Goal: Information Seeking & Learning: Check status

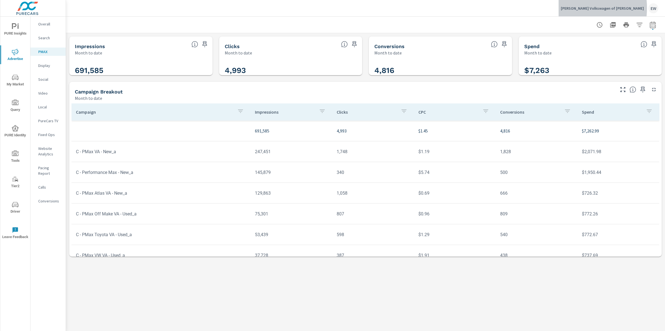
click at [584, 8] on p "O'Meara Volkswagen of Thornton" at bounding box center [601, 8] width 83 height 5
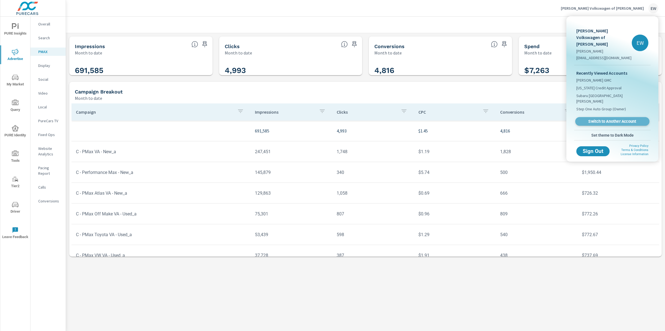
click at [599, 123] on span "Switch to Another Account" at bounding box center [612, 121] width 68 height 5
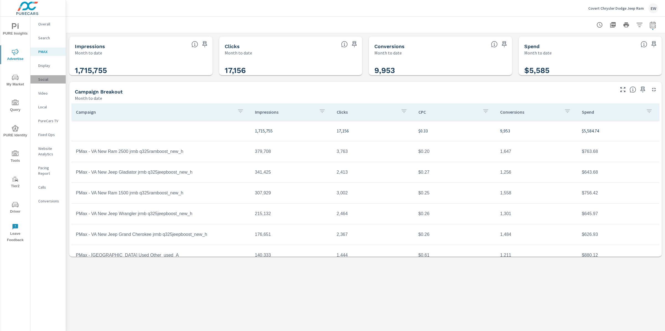
click at [47, 82] on p "Social" at bounding box center [49, 80] width 23 height 6
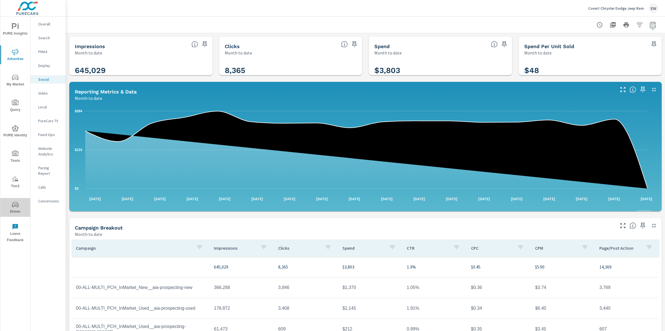
click at [12, 203] on icon "nav menu" at bounding box center [15, 204] width 7 height 5
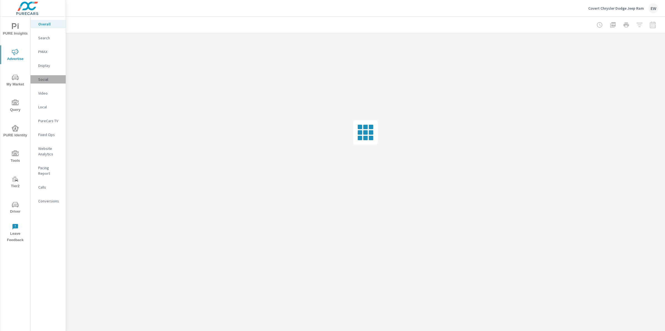
click at [45, 82] on p "Social" at bounding box center [49, 80] width 23 height 6
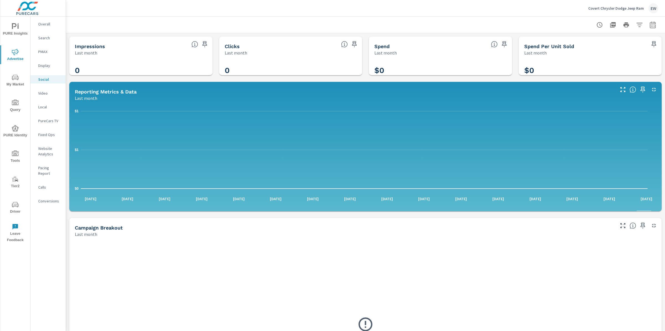
click at [624, 8] on p "Covert Chrysler Dodge Jeep Ram" at bounding box center [616, 8] width 56 height 5
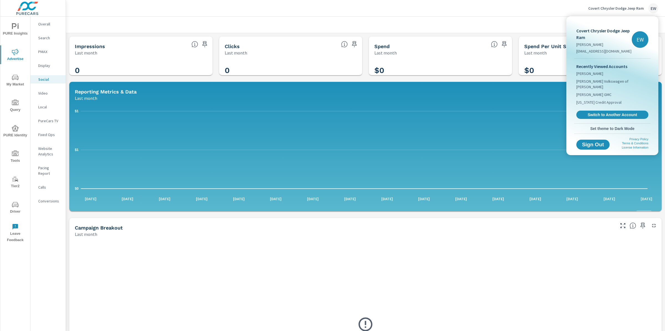
click at [535, 15] on div at bounding box center [332, 165] width 665 height 331
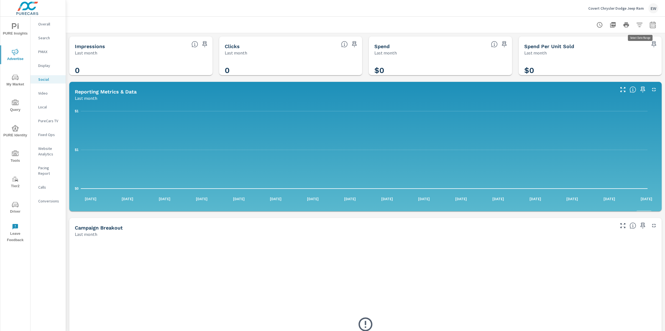
click at [649, 24] on icon "button" at bounding box center [652, 25] width 7 height 7
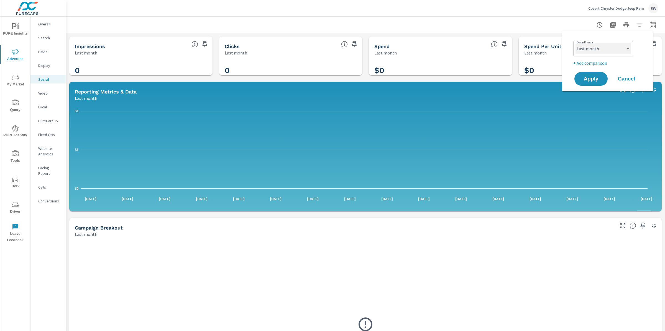
click at [621, 49] on select "Custom Yesterday Last week Last 7 days Last 14 days Last 30 days Last 45 days L…" at bounding box center [602, 48] width 55 height 11
click at [575, 43] on select "Custom Yesterday Last week Last 7 days Last 14 days Last 30 days Last 45 days L…" at bounding box center [602, 48] width 55 height 11
select select "Month to date"
click at [590, 81] on span "Apply" at bounding box center [590, 78] width 23 height 5
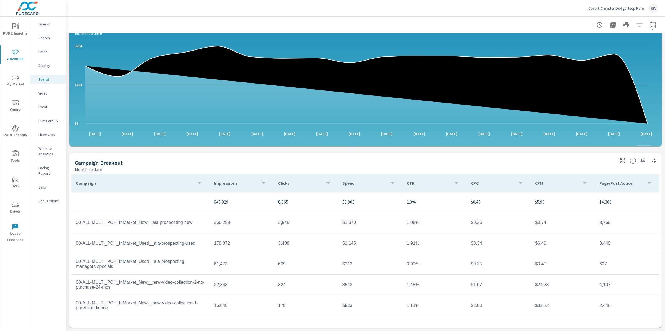
scroll to position [156, 0]
drag, startPoint x: 486, startPoint y: 242, endPoint x: 465, endPoint y: 243, distance: 20.8
click at [466, 278] on td "$1.67" at bounding box center [498, 285] width 64 height 14
drag, startPoint x: 482, startPoint y: 262, endPoint x: 465, endPoint y: 262, distance: 17.7
click at [466, 299] on td "$3.00" at bounding box center [498, 306] width 64 height 14
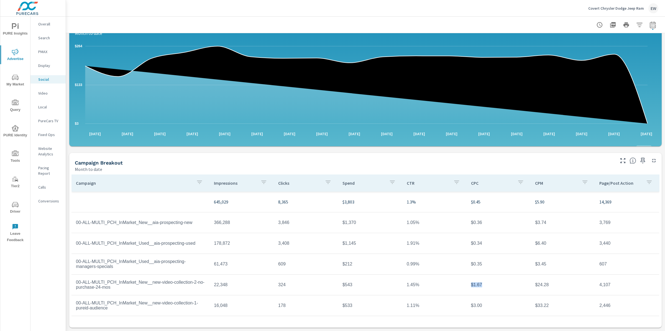
drag, startPoint x: 483, startPoint y: 242, endPoint x: 448, endPoint y: 242, distance: 35.2
click at [448, 275] on tr "00-ALL-MULTI_PCH_InMarket_New__new-video-collection-2-no-purchase-24-mos 22,348…" at bounding box center [364, 285] width 587 height 21
drag, startPoint x: 548, startPoint y: 242, endPoint x: 530, endPoint y: 244, distance: 18.1
click at [530, 278] on td "$24.28" at bounding box center [562, 285] width 64 height 14
drag, startPoint x: 550, startPoint y: 263, endPoint x: 516, endPoint y: 265, distance: 34.1
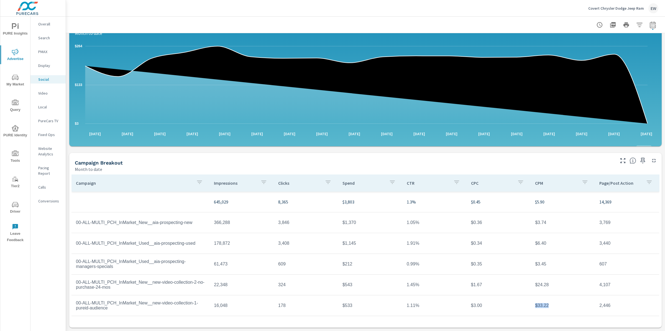
click at [516, 296] on tr "00-ALL-MULTI_PCH_InMarket_New__new-video-collection-1-pureid-audience 16,048 17…" at bounding box center [364, 306] width 587 height 21
click at [609, 278] on td "4,107" at bounding box center [626, 285] width 64 height 14
drag, startPoint x: 609, startPoint y: 243, endPoint x: 588, endPoint y: 242, distance: 20.8
click at [588, 275] on tr "00-ALL-MULTI_PCH_InMarket_New__new-video-collection-2-no-purchase-24-mos 22,348…" at bounding box center [364, 285] width 587 height 21
click at [603, 278] on td "4,107" at bounding box center [626, 285] width 64 height 14
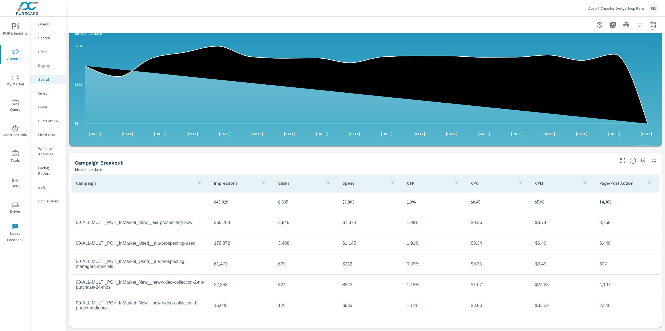
click at [48, 204] on p "Conversions" at bounding box center [49, 202] width 23 height 6
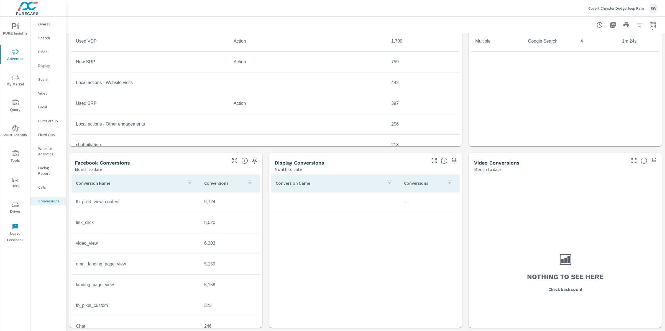
scroll to position [439, 0]
drag, startPoint x: 196, startPoint y: 201, endPoint x: 221, endPoint y: 201, distance: 24.9
click at [221, 237] on td "6,303" at bounding box center [230, 244] width 60 height 14
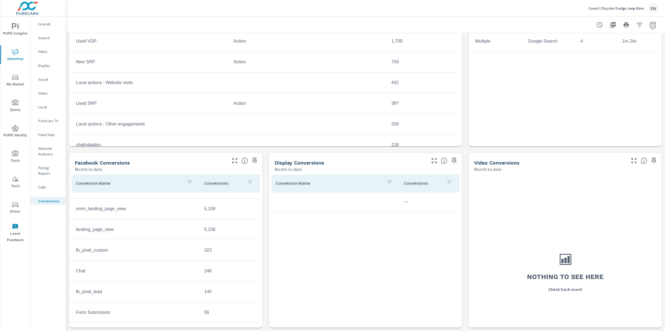
scroll to position [56, 0]
drag, startPoint x: 209, startPoint y: 271, endPoint x: 191, endPoint y: 271, distance: 17.7
click at [191, 302] on tr "Form Submission 56" at bounding box center [165, 312] width 188 height 21
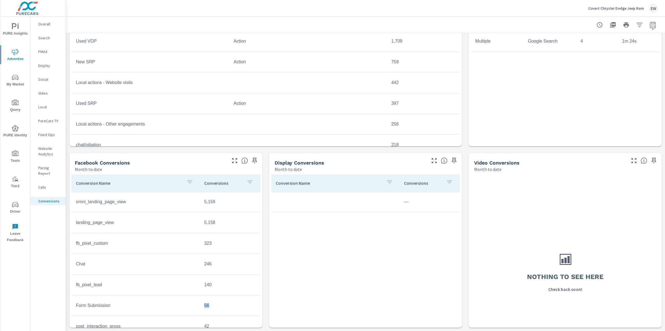
scroll to position [28, 0]
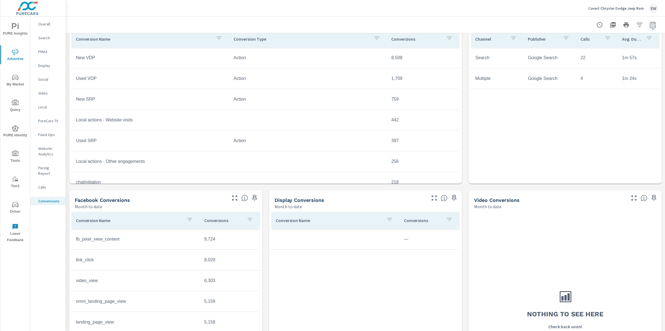
scroll to position [248, 0]
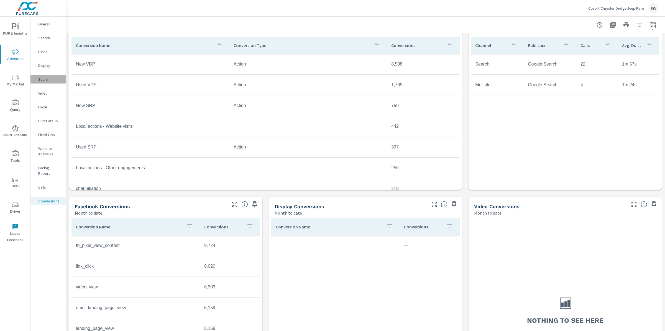
click at [45, 82] on p "Social" at bounding box center [49, 80] width 23 height 6
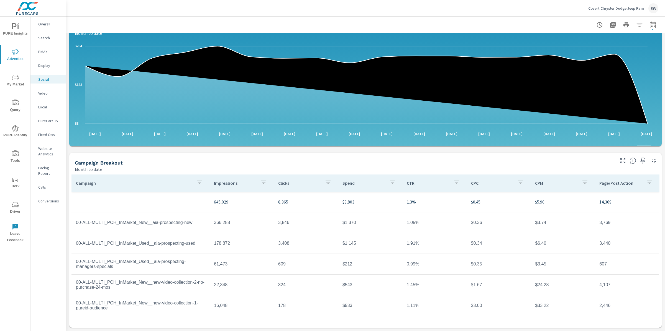
scroll to position [156, 0]
drag, startPoint x: 271, startPoint y: 179, endPoint x: 313, endPoint y: 181, distance: 41.9
click at [313, 213] on tr "00-ALL-MULTI_PCH_InMarket_New__aia-prospecting-new 366,288 3,846 $1,370 1.05% $…" at bounding box center [364, 223] width 587 height 21
drag, startPoint x: 298, startPoint y: 201, endPoint x: 272, endPoint y: 197, distance: 26.3
click at [274, 237] on td "3,408" at bounding box center [306, 244] width 64 height 14
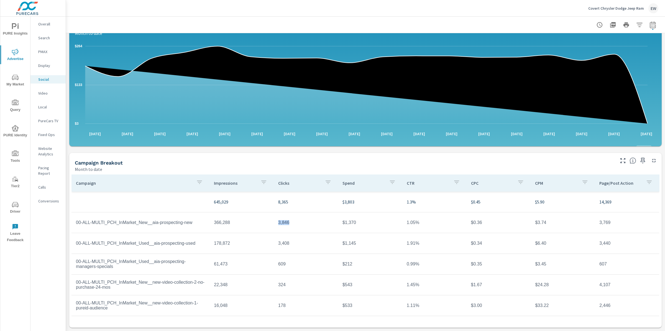
drag, startPoint x: 277, startPoint y: 179, endPoint x: 304, endPoint y: 181, distance: 26.4
click at [306, 216] on td "3,846" at bounding box center [306, 223] width 64 height 14
drag, startPoint x: 611, startPoint y: 261, endPoint x: 602, endPoint y: 256, distance: 10.0
click at [600, 299] on td "2,446" at bounding box center [626, 306] width 64 height 14
drag, startPoint x: 610, startPoint y: 240, endPoint x: 585, endPoint y: 241, distance: 24.7
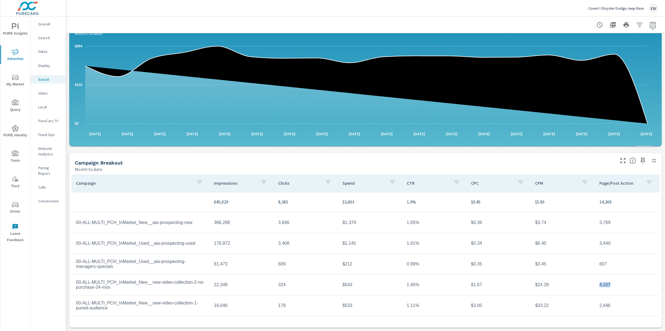
click at [585, 275] on tr "00-ALL-MULTI_PCH_InMarket_New__new-video-collection-2-no-purchase-24-mos 22,348…" at bounding box center [364, 285] width 587 height 21
click at [615, 299] on td "2,446" at bounding box center [626, 306] width 64 height 14
drag, startPoint x: 483, startPoint y: 244, endPoint x: 464, endPoint y: 244, distance: 18.8
click at [466, 278] on td "$1.67" at bounding box center [498, 285] width 64 height 14
drag, startPoint x: 484, startPoint y: 263, endPoint x: 457, endPoint y: 262, distance: 26.3
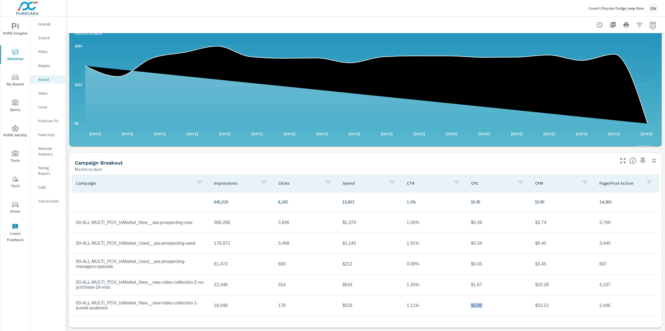
click at [457, 296] on tr "00-ALL-MULTI_PCH_InMarket_New__new-video-collection-1-pureid-audience 16,048 17…" at bounding box center [364, 306] width 587 height 21
drag, startPoint x: 77, startPoint y: 266, endPoint x: 155, endPoint y: 269, distance: 78.2
click at [155, 297] on td "00-ALL-MULTI_PCH_InMarket_New__new-video-collection-1-pureid-audience" at bounding box center [140, 306] width 138 height 19
click at [154, 297] on td "00-ALL-MULTI_PCH_InMarket_New__new-video-collection-1-pureid-audience" at bounding box center [140, 306] width 138 height 19
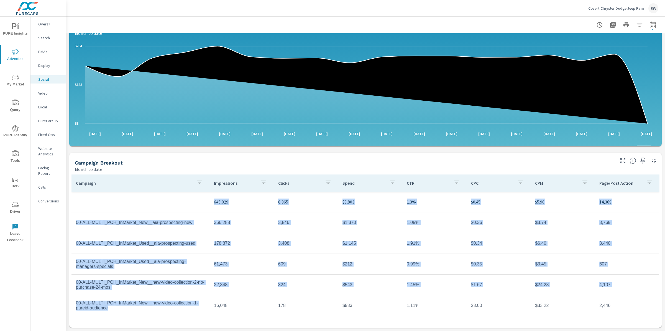
drag, startPoint x: 149, startPoint y: 266, endPoint x: 67, endPoint y: 267, distance: 81.7
click at [67, 267] on div "Impressions Month to date 645,029 Clicks Month to date 8,365 Spend Month to dat…" at bounding box center [365, 149] width 599 height 363
click at [156, 297] on td "00-ALL-MULTI_PCH_InMarket_New__new-video-collection-1-pureid-audience" at bounding box center [140, 306] width 138 height 19
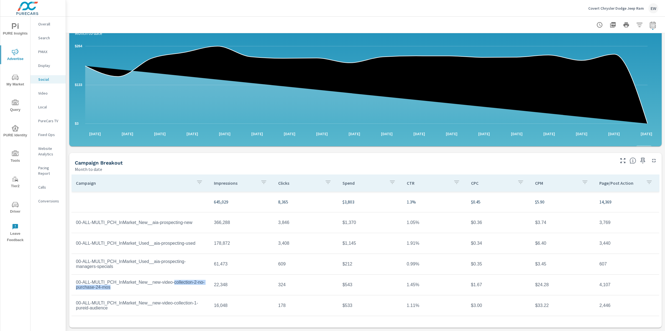
drag, startPoint x: 161, startPoint y: 245, endPoint x: 77, endPoint y: 247, distance: 84.2
click at [77, 276] on td "00-ALL-MULTI_PCH_InMarket_New__new-video-collection-2-no-purchase-24-mos" at bounding box center [140, 285] width 138 height 19
click at [167, 276] on td "00-ALL-MULTI_PCH_InMarket_New__new-video-collection-2-no-purchase-24-mos" at bounding box center [140, 285] width 138 height 19
click at [184, 7] on div "Covert Chrysler Dodge Jeep Ram EW" at bounding box center [365, 8] width 585 height 16
